Goal: Download file/media

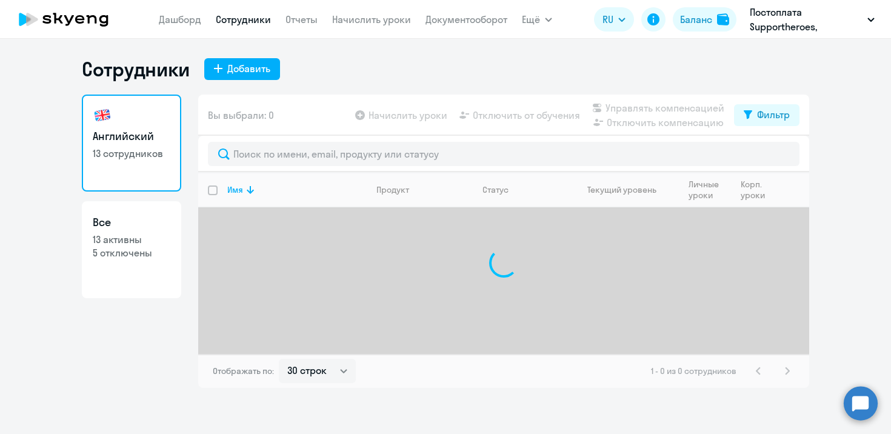
select select "30"
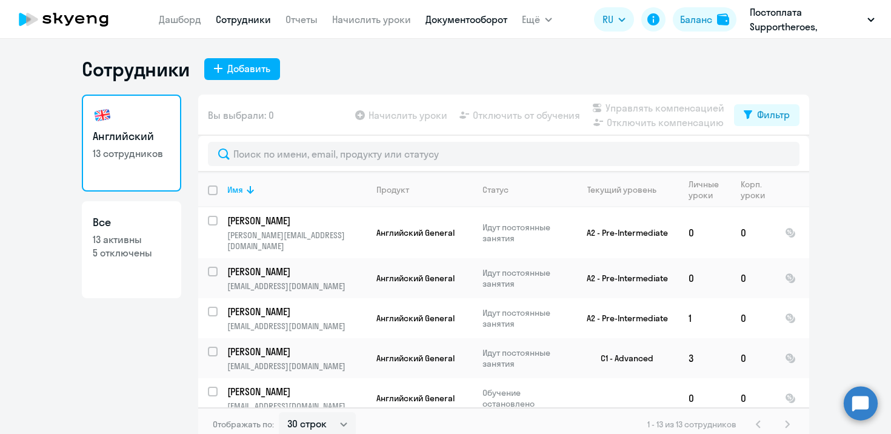
click at [454, 21] on link "Документооборот" at bounding box center [467, 19] width 82 height 12
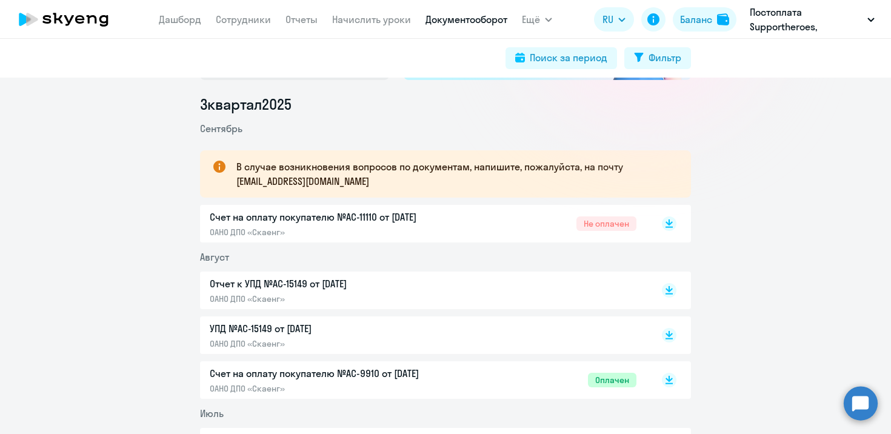
scroll to position [251, 0]
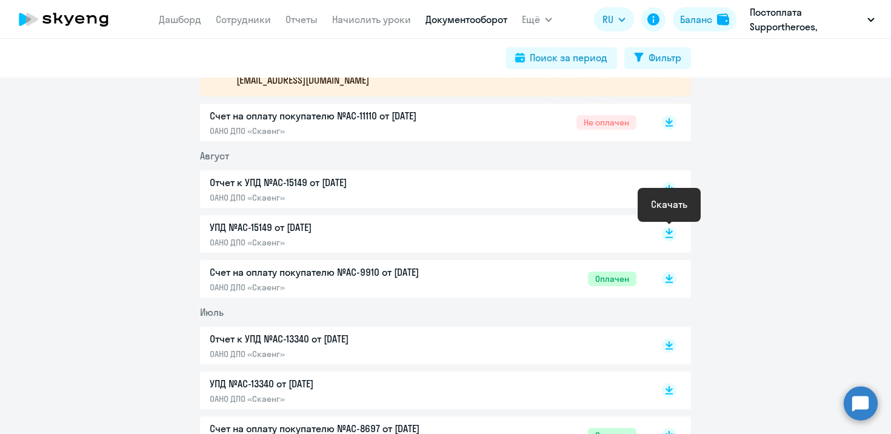
click at [665, 230] on rect at bounding box center [669, 234] width 15 height 15
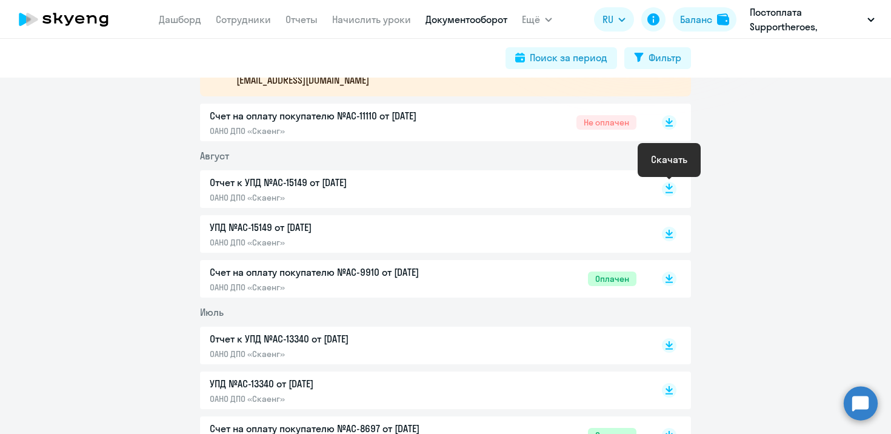
click at [673, 190] on rect at bounding box center [669, 189] width 15 height 15
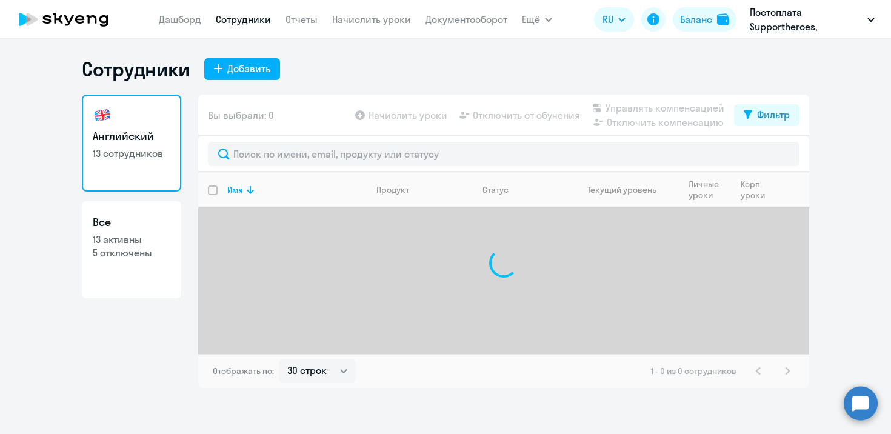
select select "30"
